Goal: Find contact information: Find contact information

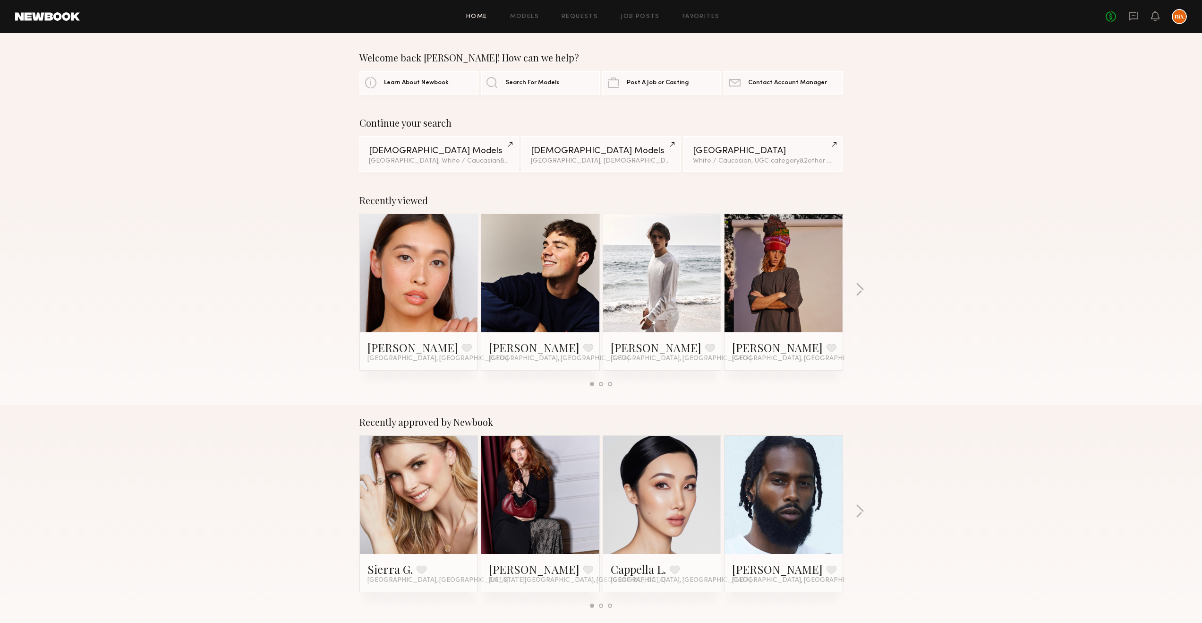
click at [1139, 19] on div "No fees up to $5,000" at bounding box center [1146, 16] width 81 height 15
click at [1129, 17] on icon at bounding box center [1133, 16] width 9 height 9
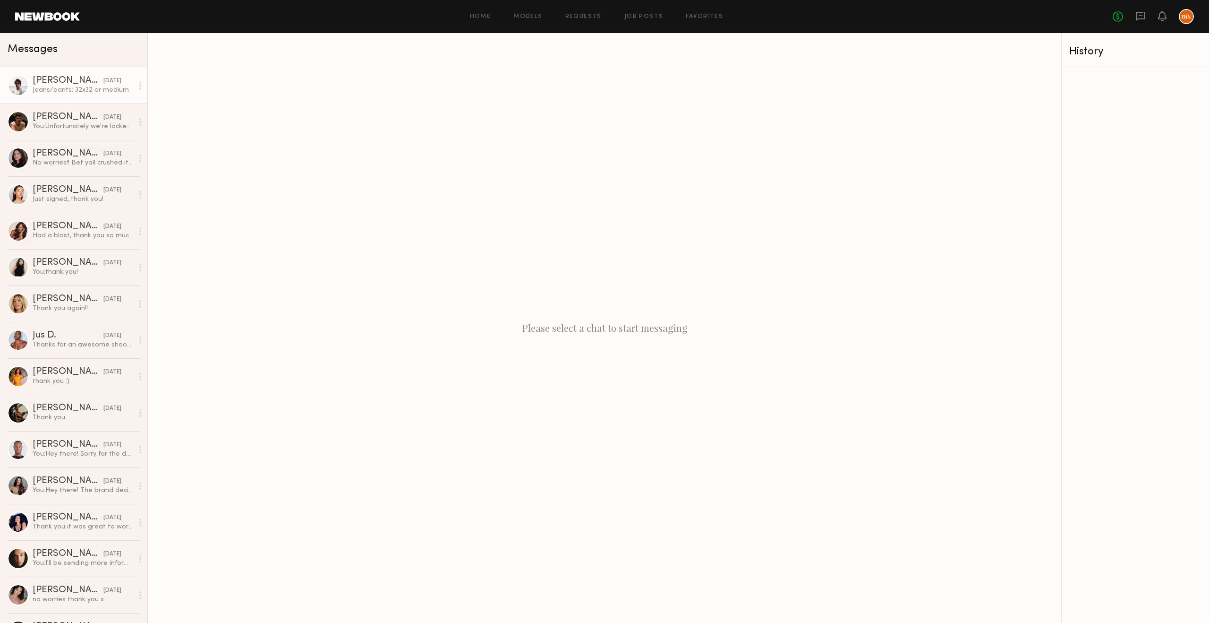
click at [71, 94] on div "Jeans/pants: 32x32 or medium" at bounding box center [83, 90] width 101 height 9
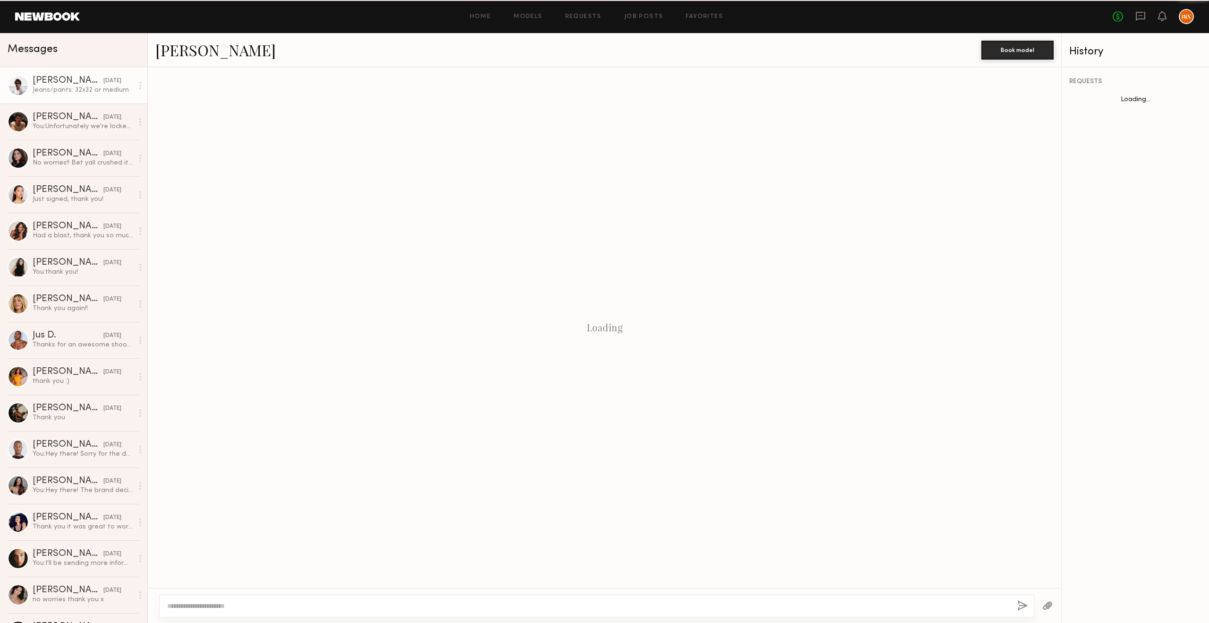
scroll to position [164, 0]
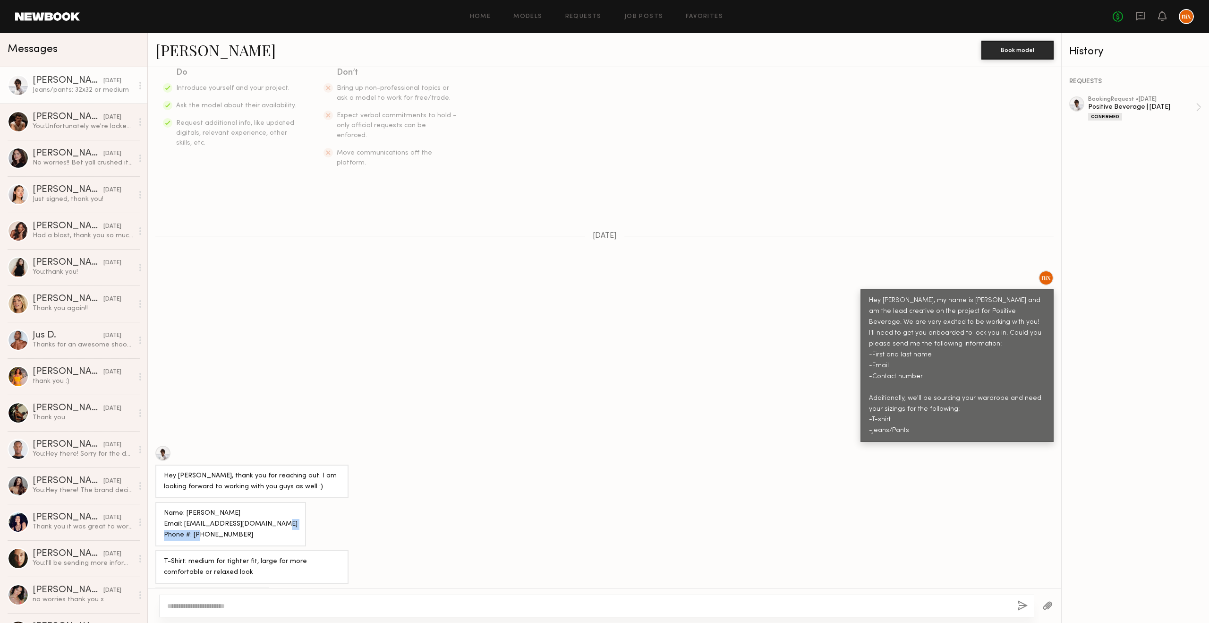
drag, startPoint x: 200, startPoint y: 513, endPoint x: 257, endPoint y: 511, distance: 57.2
click at [257, 511] on div "Name: [PERSON_NAME] Email: [EMAIL_ADDRESS][DOMAIN_NAME] Phone #: [PHONE_NUMBER]" at bounding box center [230, 524] width 151 height 44
copy div "[PHONE_NUMBER]"
click at [279, 509] on div "Name: [PERSON_NAME] Email: [EMAIL_ADDRESS][DOMAIN_NAME] Phone #: [PHONE_NUMBER]" at bounding box center [605, 524] width 914 height 44
click at [56, 162] on div "No worries!! Bet yall crushed it! Thank you!!" at bounding box center [83, 162] width 101 height 9
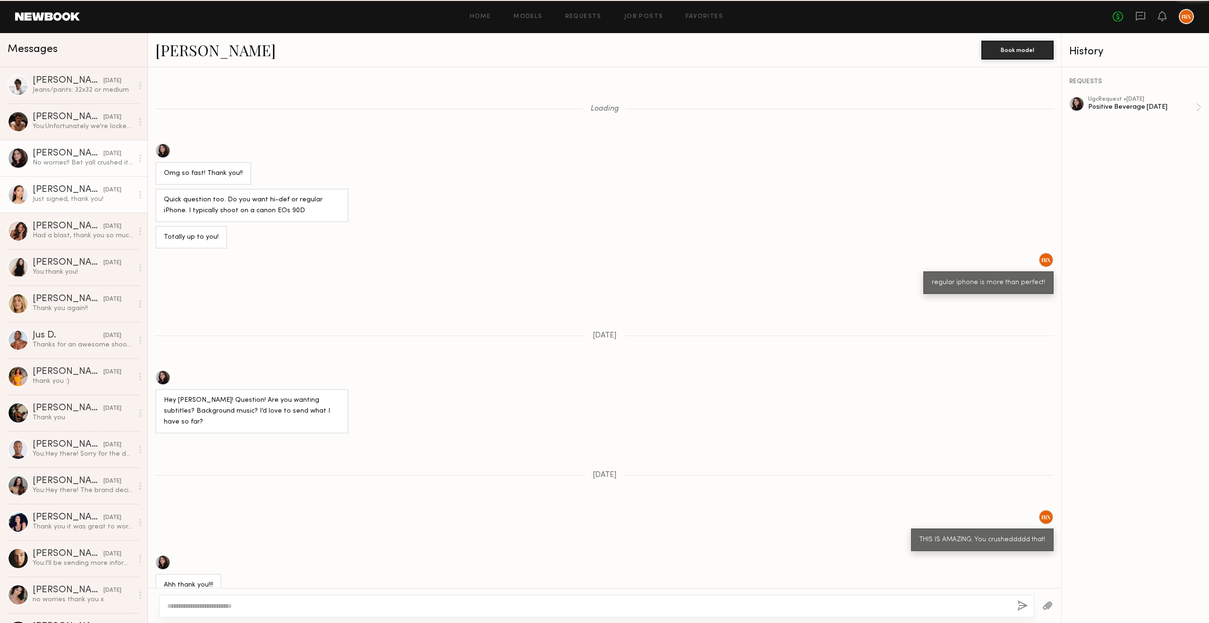
click at [57, 180] on link "[PERSON_NAME] [DATE] Just signed, thank you!" at bounding box center [73, 194] width 147 height 36
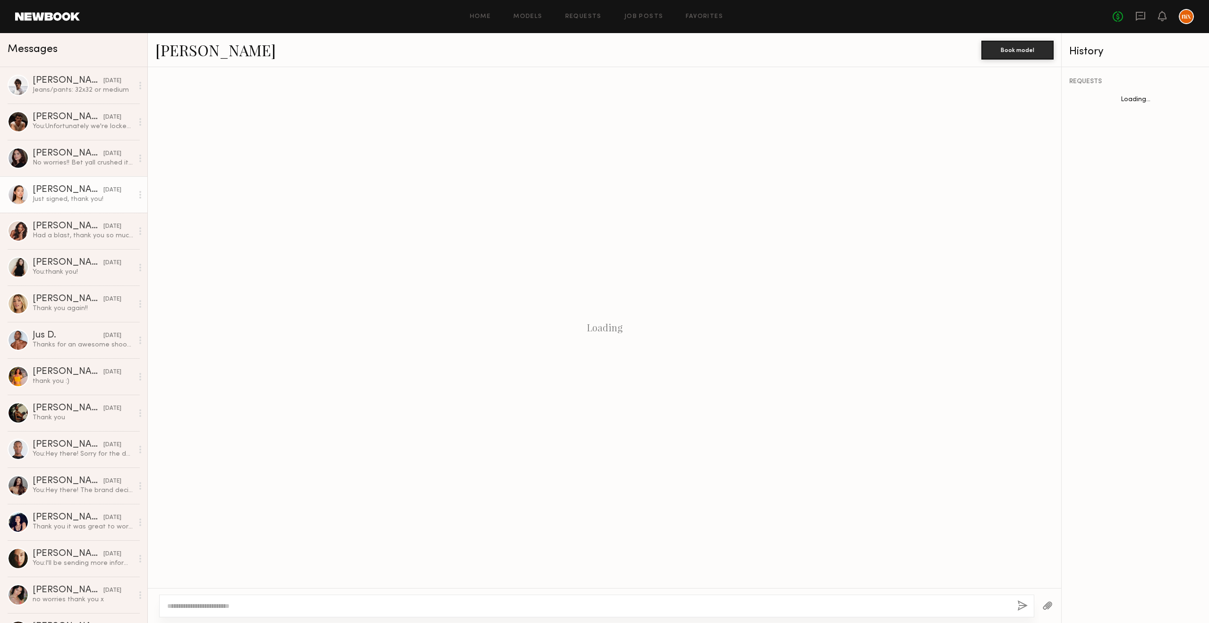
scroll to position [632, 0]
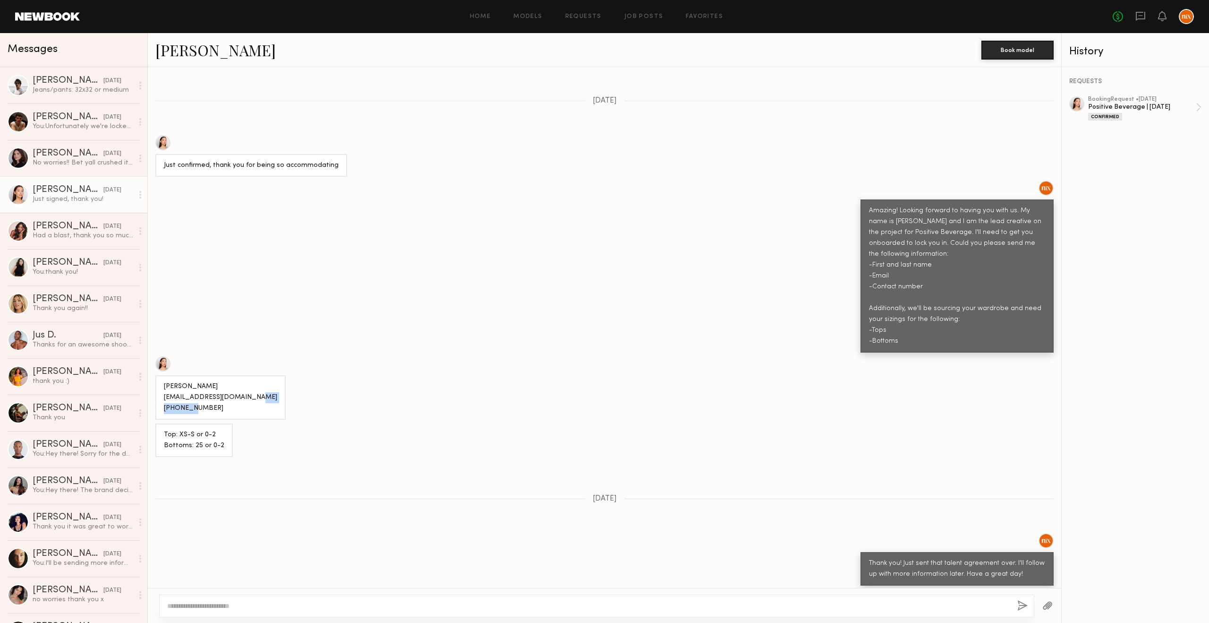
drag, startPoint x: 163, startPoint y: 373, endPoint x: 215, endPoint y: 374, distance: 52.0
click at [215, 381] on div "[PERSON_NAME] [EMAIL_ADDRESS][DOMAIN_NAME] [PHONE_NUMBER]" at bounding box center [220, 397] width 113 height 33
copy div "[PHONE_NUMBER]"
click at [469, 356] on div "[PERSON_NAME] [EMAIL_ADDRESS][DOMAIN_NAME] [PHONE_NUMBER]" at bounding box center [605, 387] width 914 height 63
